Goal: Task Accomplishment & Management: Manage account settings

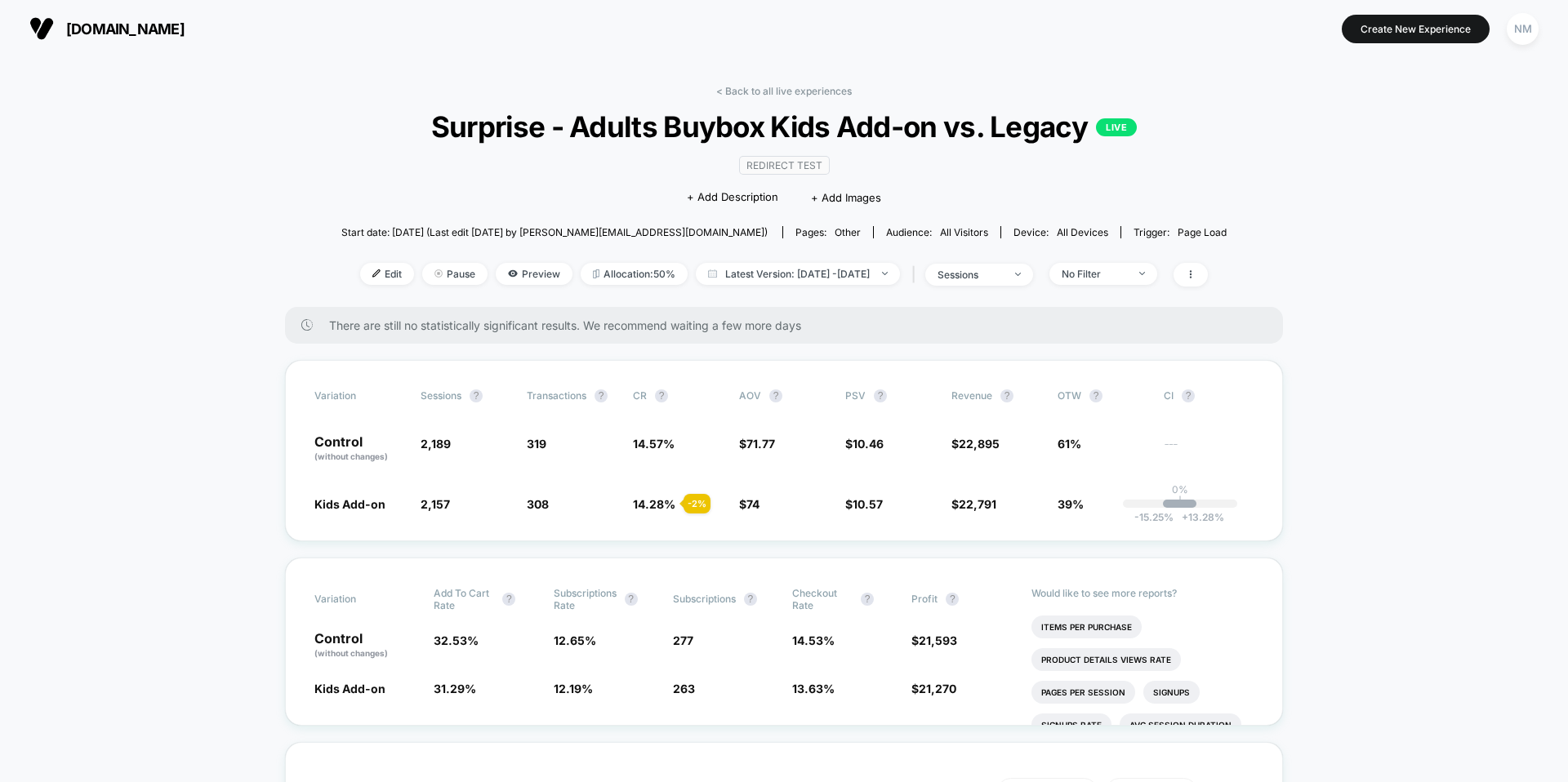
scroll to position [80, 0]
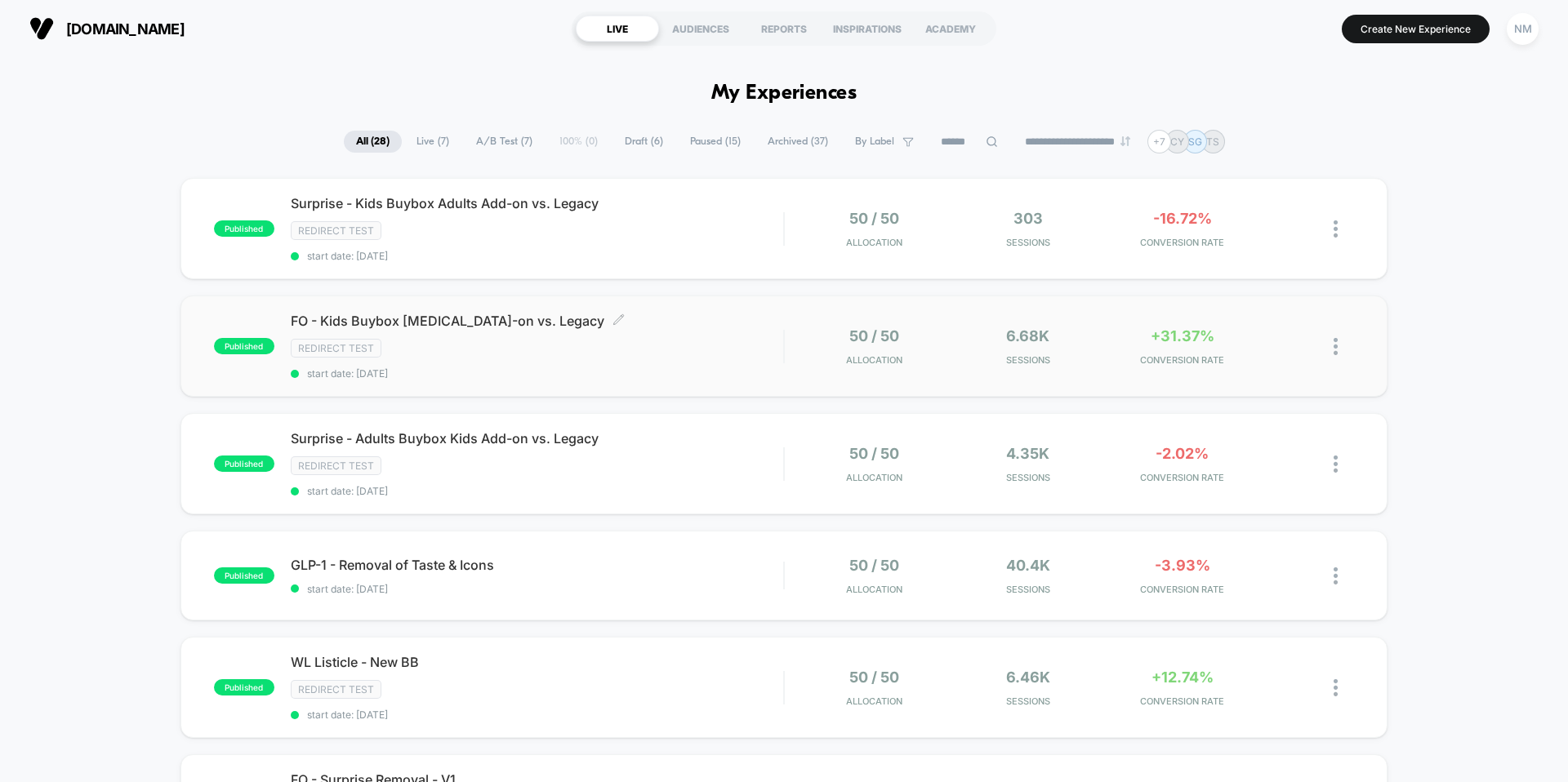
click at [600, 357] on div "Redirect Test" at bounding box center [536, 347] width 492 height 19
click at [515, 263] on div "published Surprise - Kids Buybox Adults Add-on vs. Legacy Redirect Test start d…" at bounding box center [783, 229] width 1206 height 101
click at [609, 498] on div "published Surprise - Adults Buybox Kids Add-on vs. Legacy Redirect Test start d…" at bounding box center [783, 464] width 1206 height 101
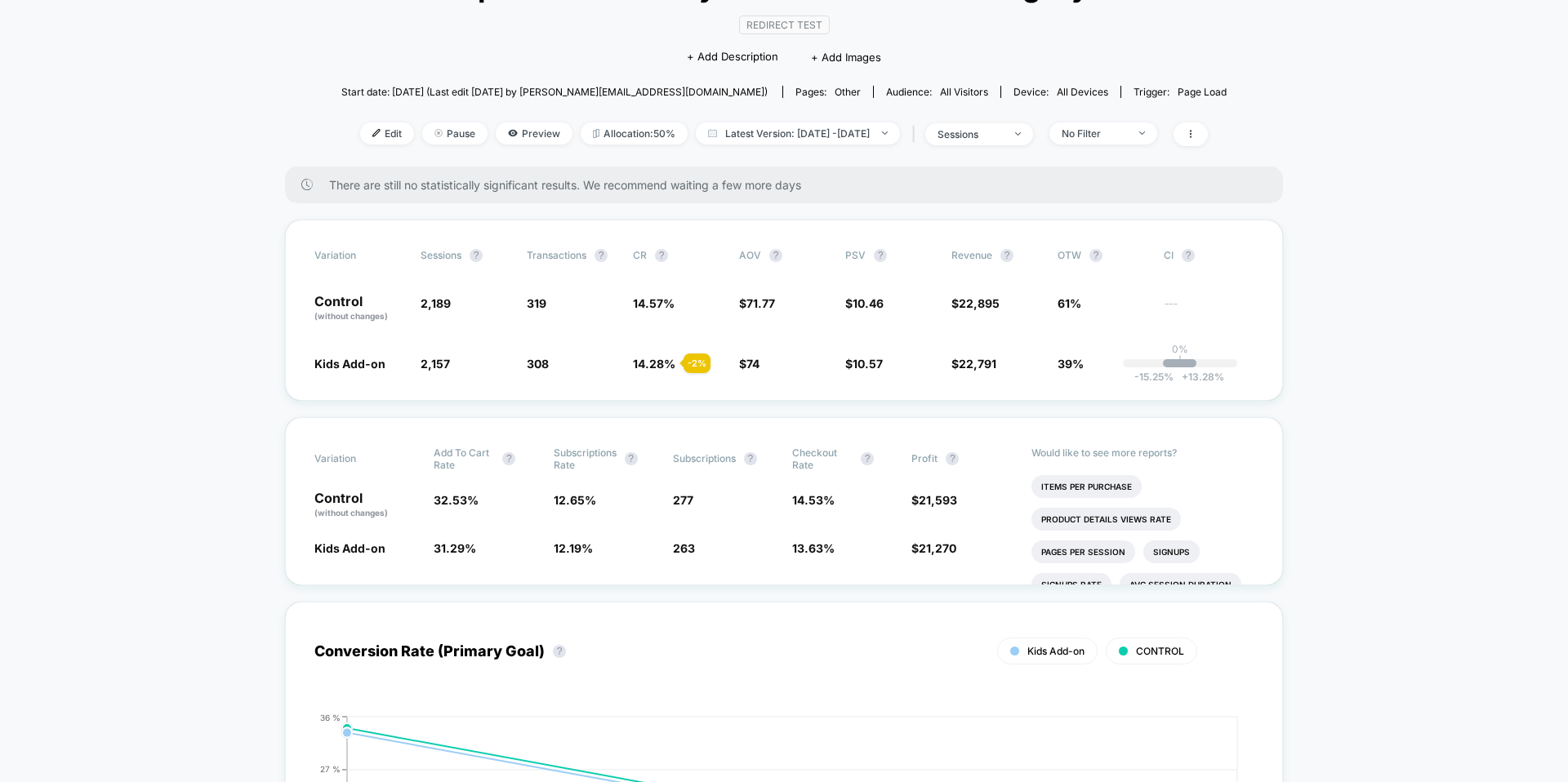
scroll to position [136, 0]
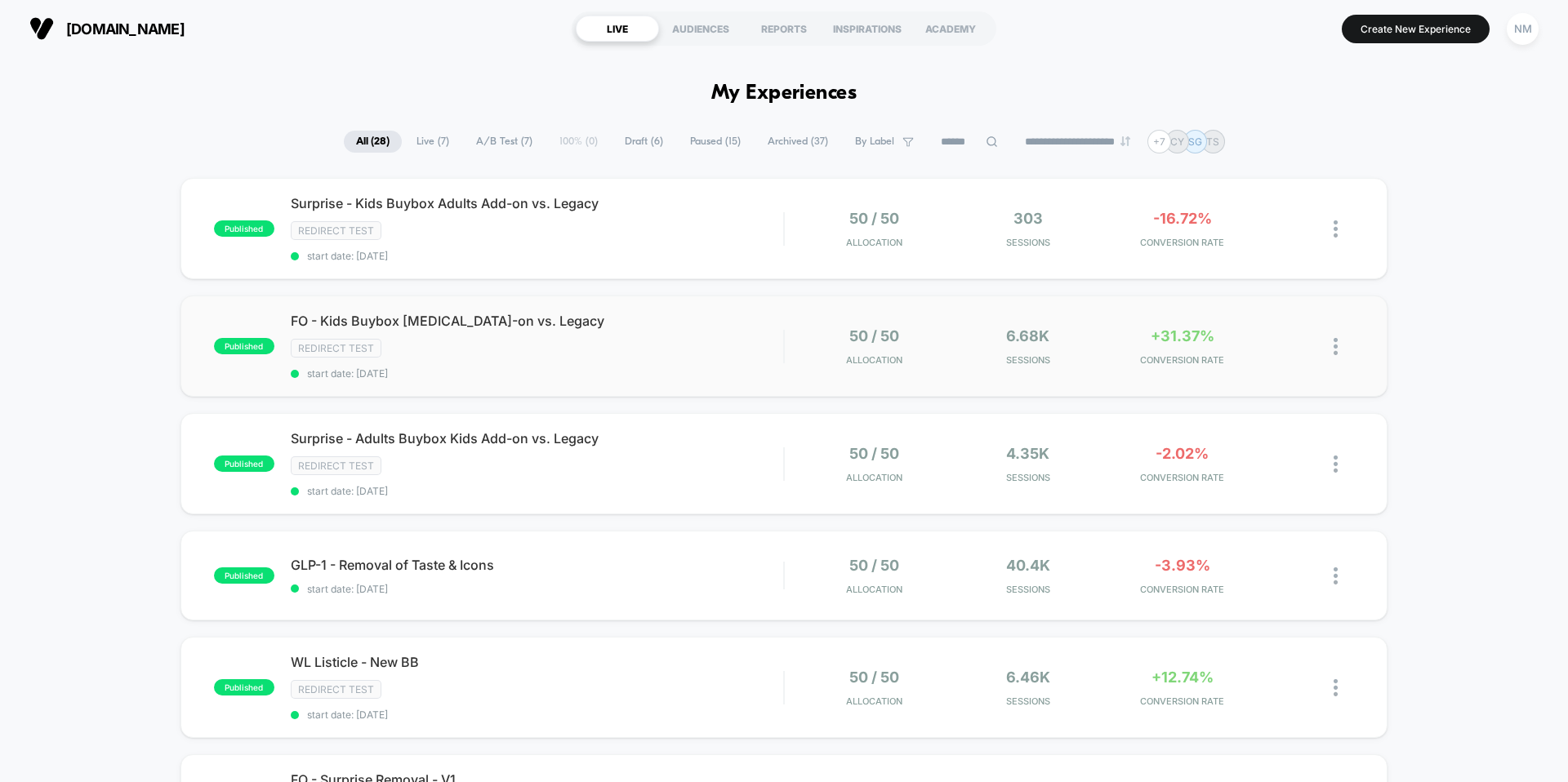
click at [575, 362] on div "FO - Kids Buybox Adult Add-on vs. Legacy Redirect Test start date: 9/9/2025" at bounding box center [536, 346] width 492 height 67
